Goal: Task Accomplishment & Management: Complete application form

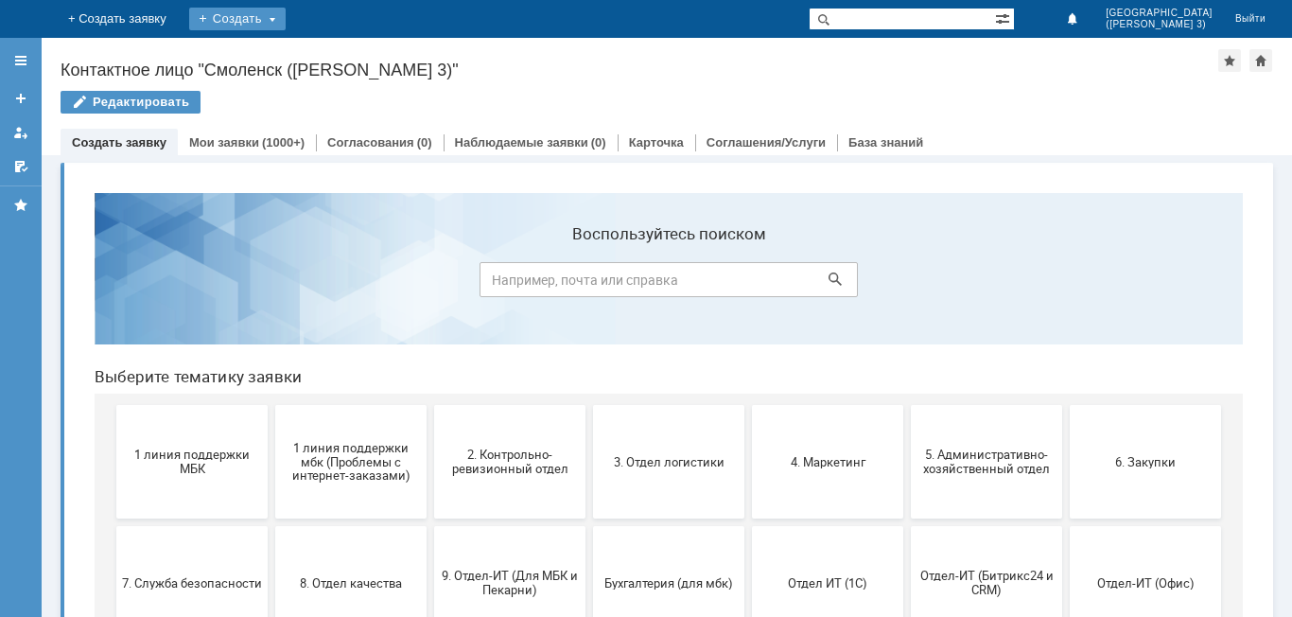
click at [286, 24] on div "Создать" at bounding box center [237, 19] width 96 height 23
click at [337, 56] on link "Заявка" at bounding box center [265, 56] width 144 height 23
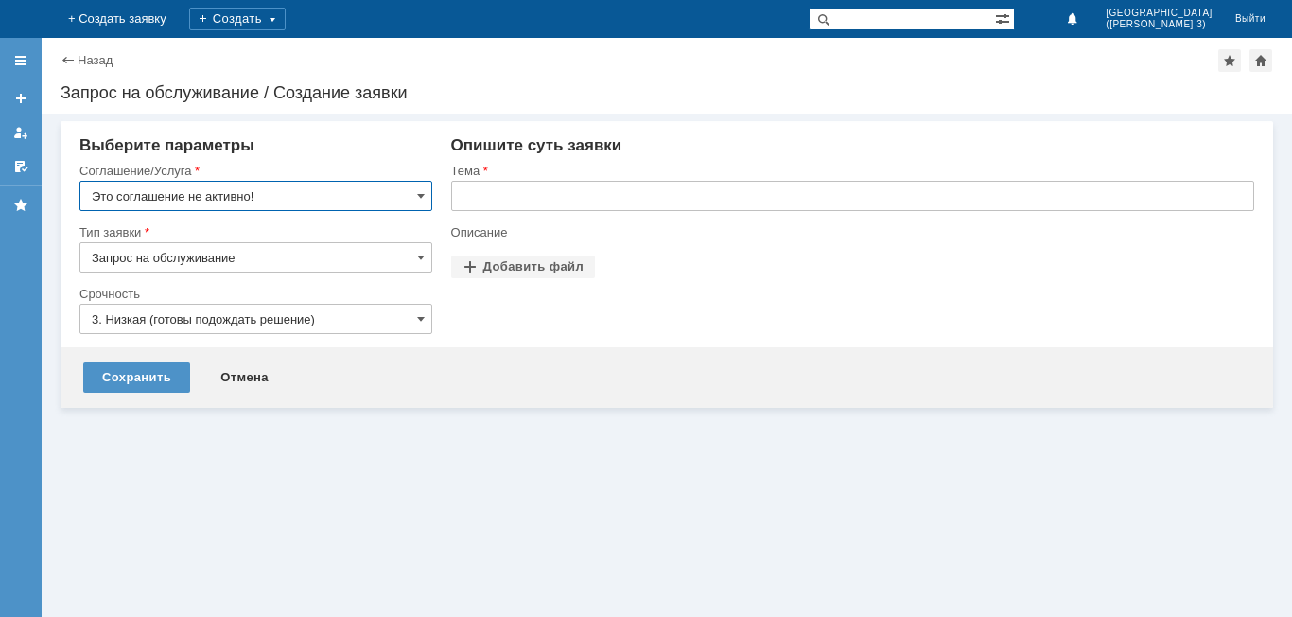
click at [252, 191] on input "Это соглашение не активно!" at bounding box center [255, 196] width 353 height 30
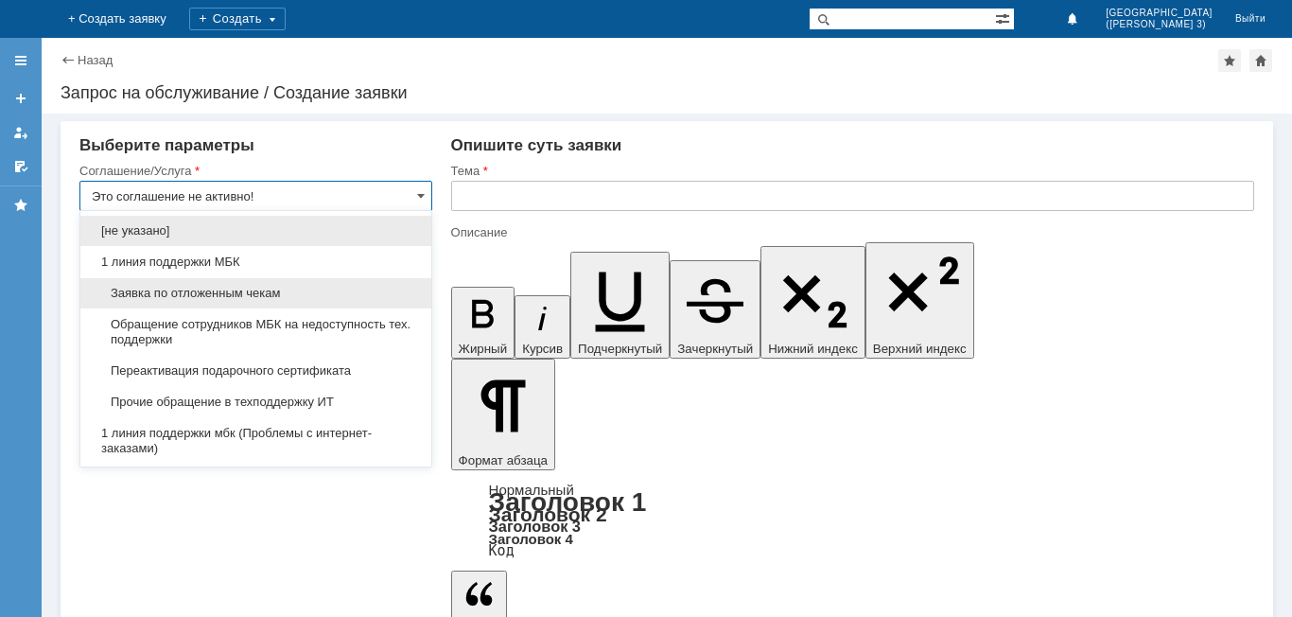
click at [264, 277] on div "Заявка по отложенным чекам" at bounding box center [255, 292] width 351 height 31
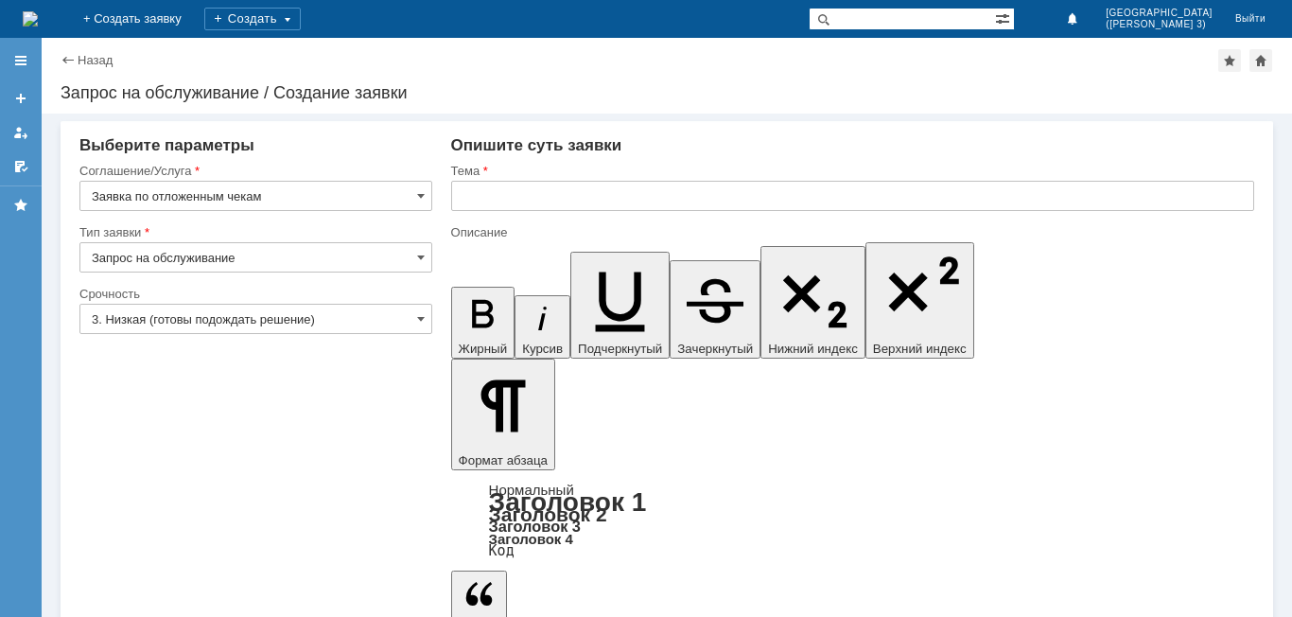
type input "Заявка по отложенным чекам"
click at [579, 203] on input "text" at bounding box center [852, 196] width 803 height 30
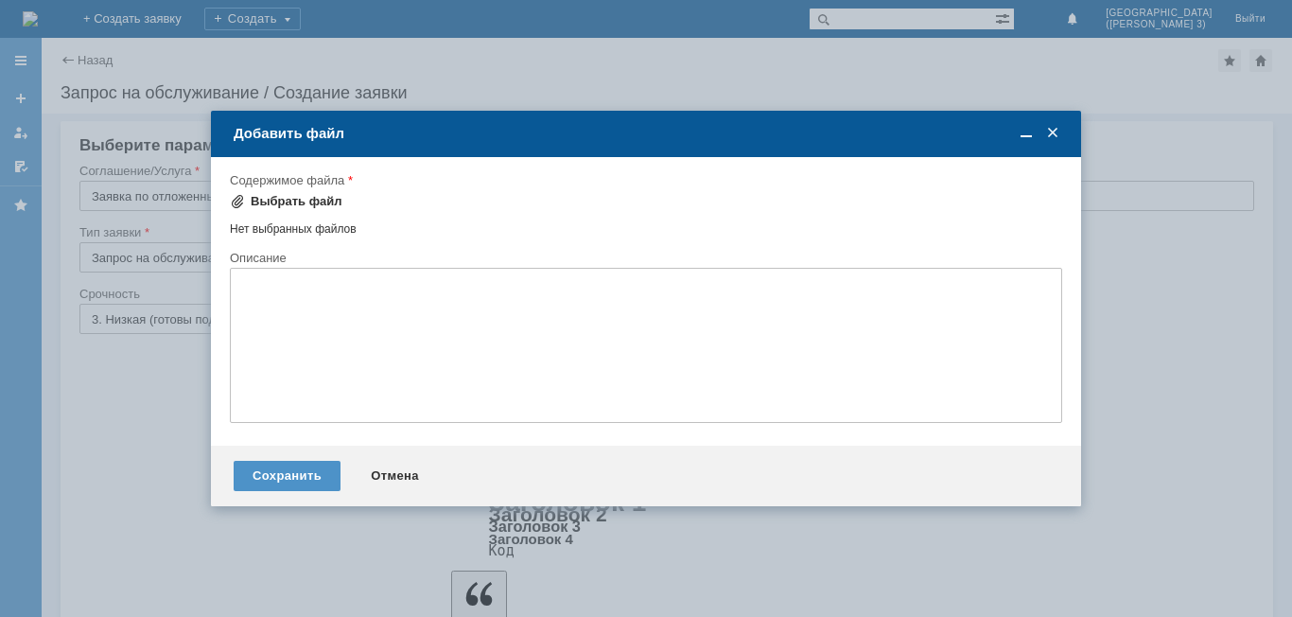
click at [318, 199] on div "Выбрать файл" at bounding box center [297, 201] width 92 height 15
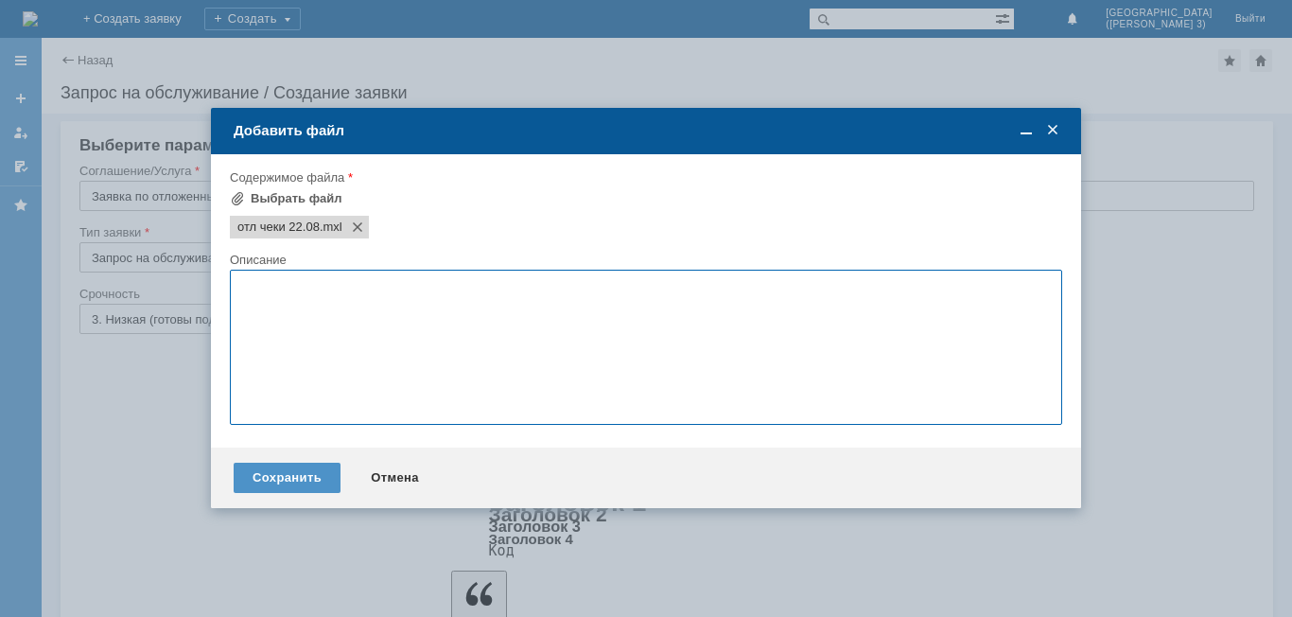
click at [366, 288] on textarea at bounding box center [646, 347] width 832 height 155
click at [309, 474] on div "Сохранить" at bounding box center [287, 477] width 107 height 30
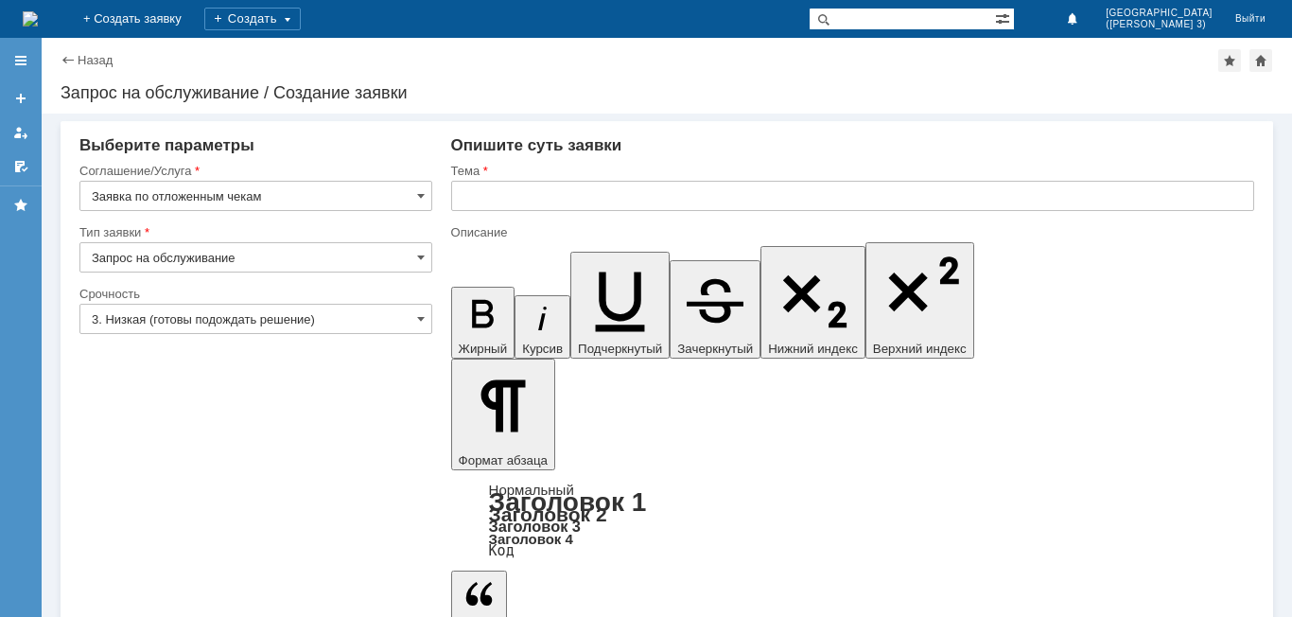
click at [607, 199] on input "text" at bounding box center [852, 196] width 803 height 30
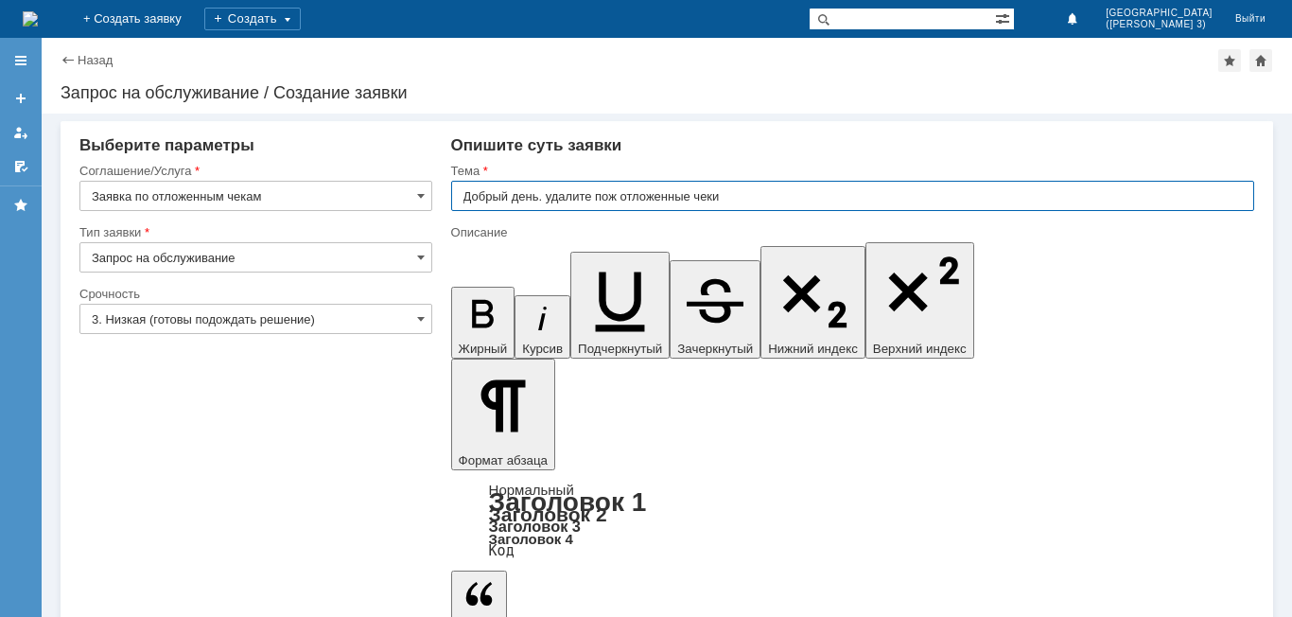
click at [626, 196] on input "Добрый день. удалите пож отложенные чеки" at bounding box center [852, 196] width 803 height 30
click at [614, 193] on input "Добрый день. удалите пож отложенные чеки" at bounding box center [852, 196] width 803 height 30
click at [614, 198] on input "Добрый день. удалите пож отложенные чеки" at bounding box center [852, 196] width 803 height 30
click at [620, 197] on input "Добрый день. удалите пож отложенные чеки" at bounding box center [852, 196] width 803 height 30
type input "Добрый день. удалите пожалуйста отложенные [PERSON_NAME]"
